Goal: Transaction & Acquisition: Subscribe to service/newsletter

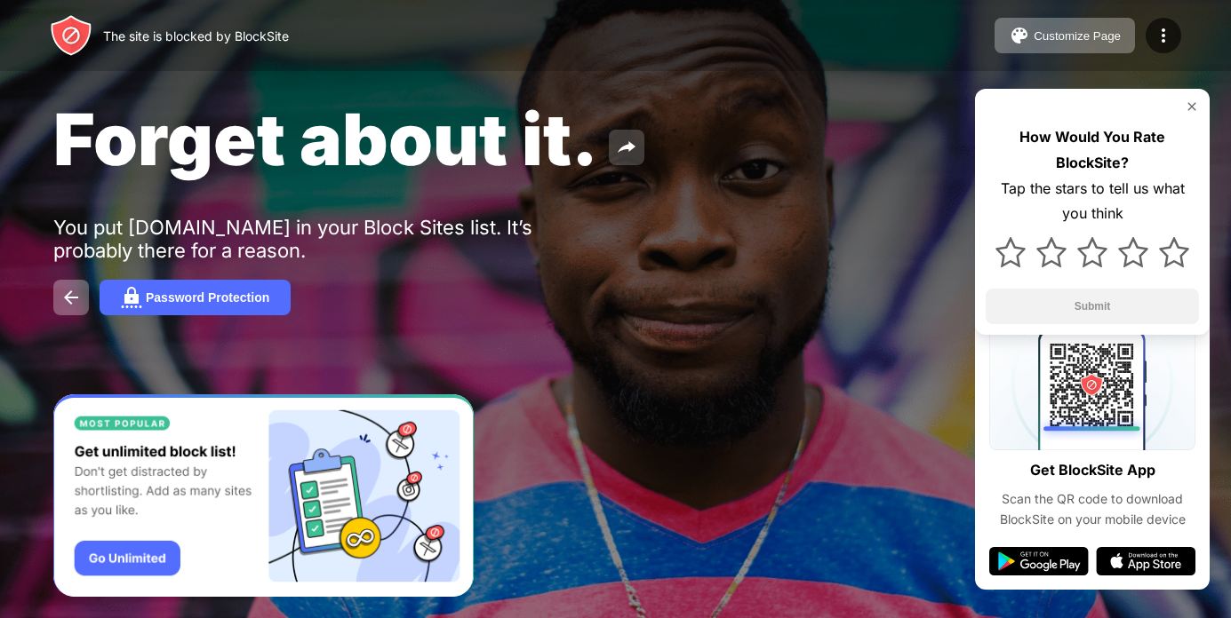
click at [633, 147] on img at bounding box center [626, 147] width 21 height 21
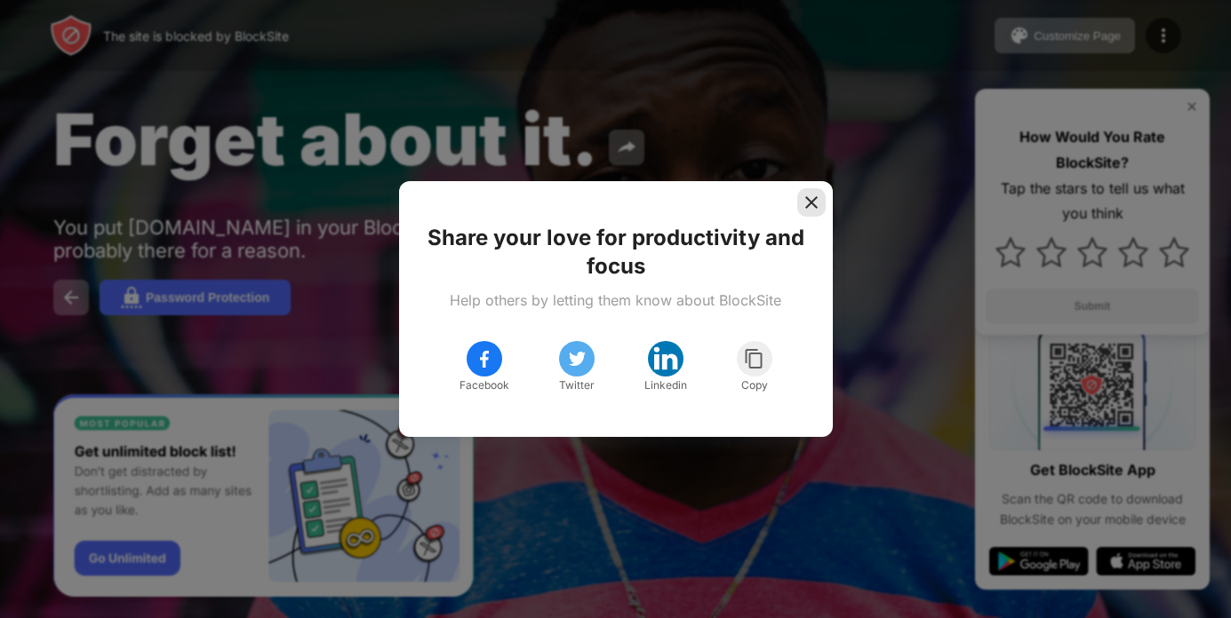
click at [817, 196] on img at bounding box center [811, 203] width 18 height 18
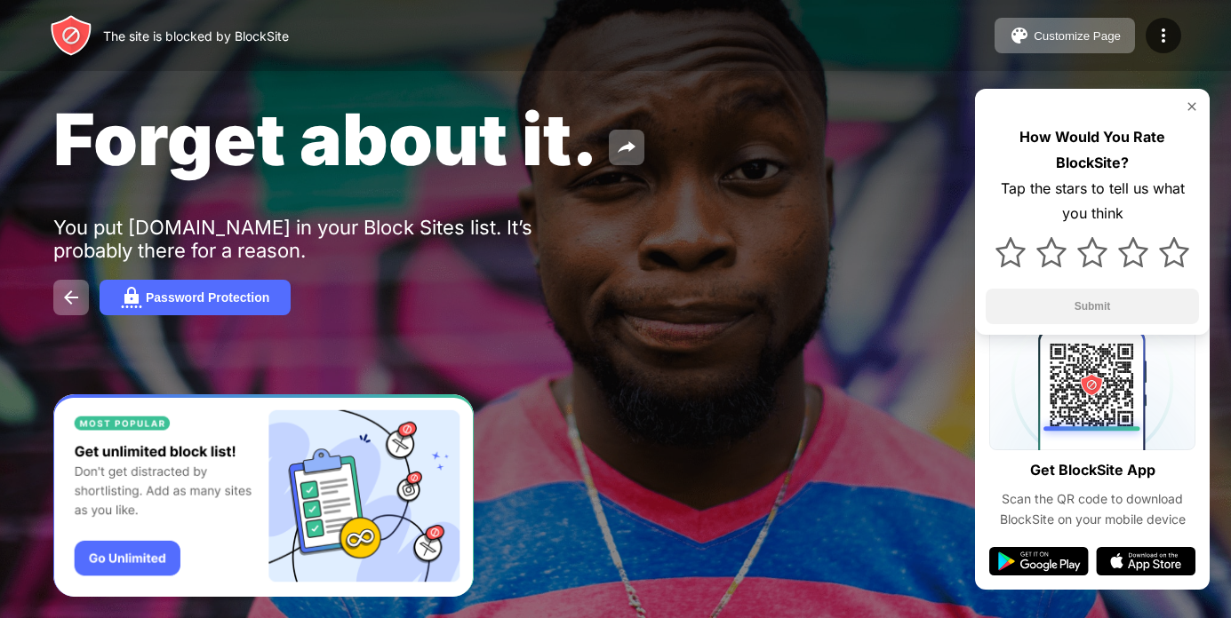
click at [1194, 102] on img at bounding box center [1191, 107] width 14 height 14
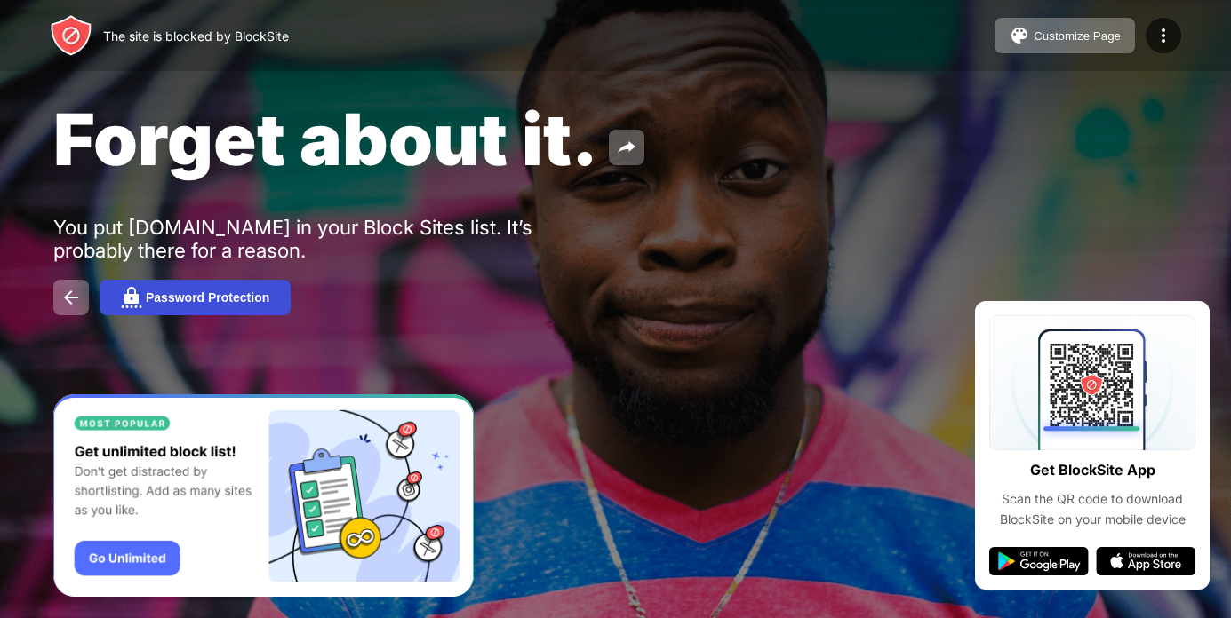
click at [189, 292] on div "Password Protection" at bounding box center [208, 298] width 124 height 14
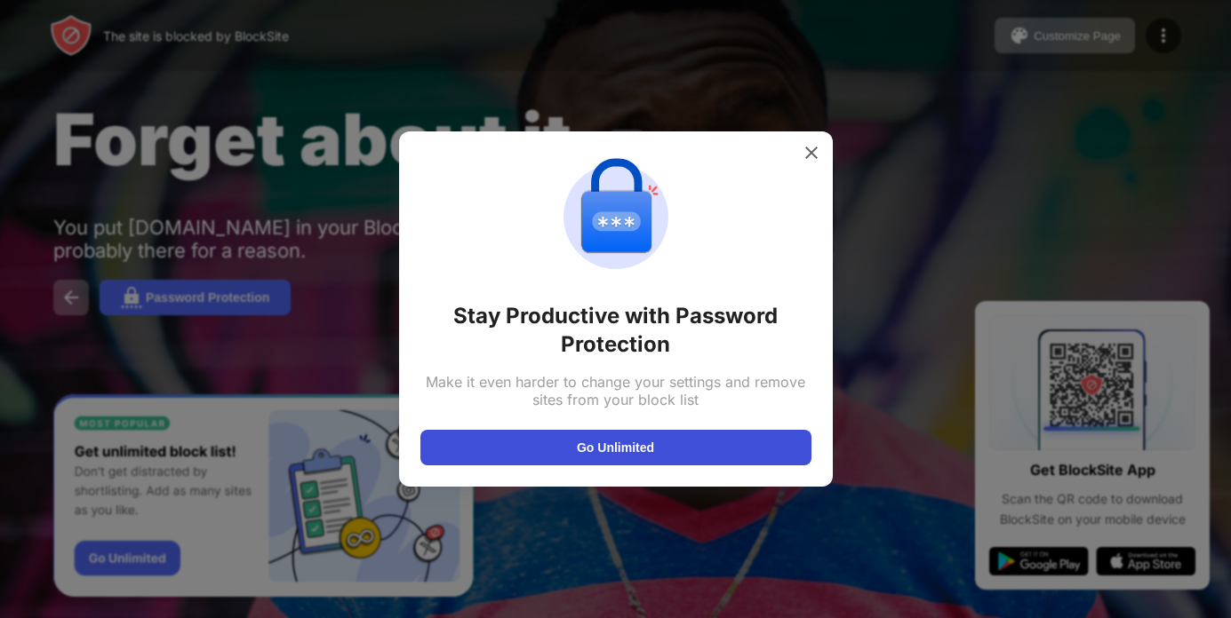
click at [514, 445] on button "Go Unlimited" at bounding box center [615, 448] width 391 height 36
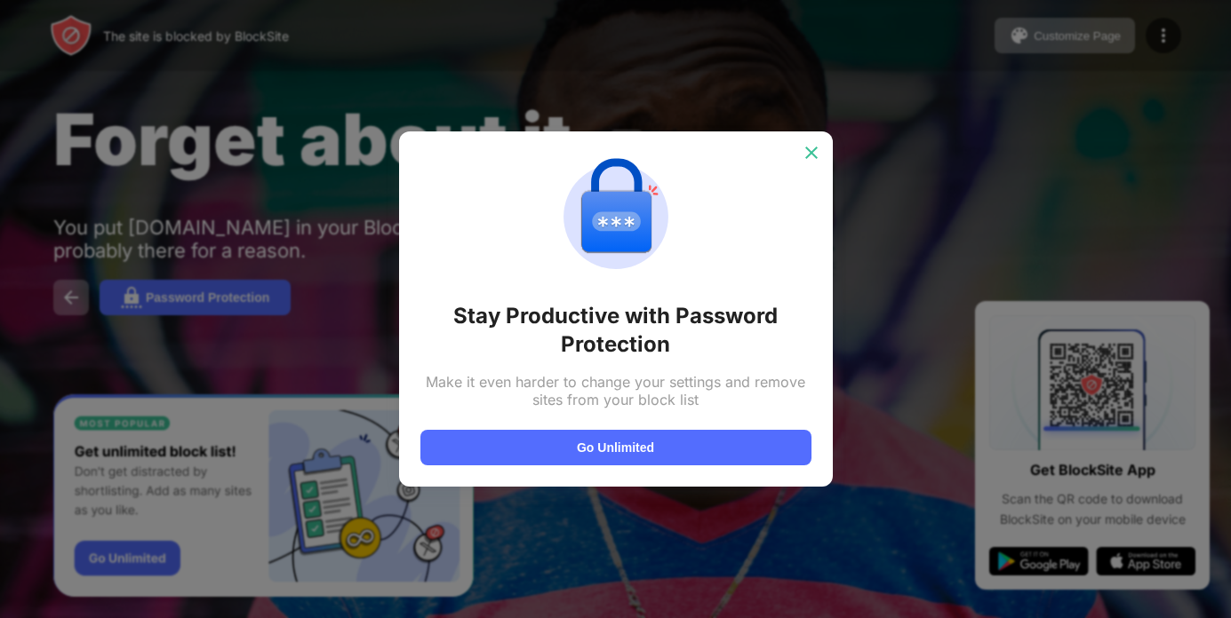
click at [815, 153] on img at bounding box center [811, 153] width 18 height 18
